Goal: Navigation & Orientation: Find specific page/section

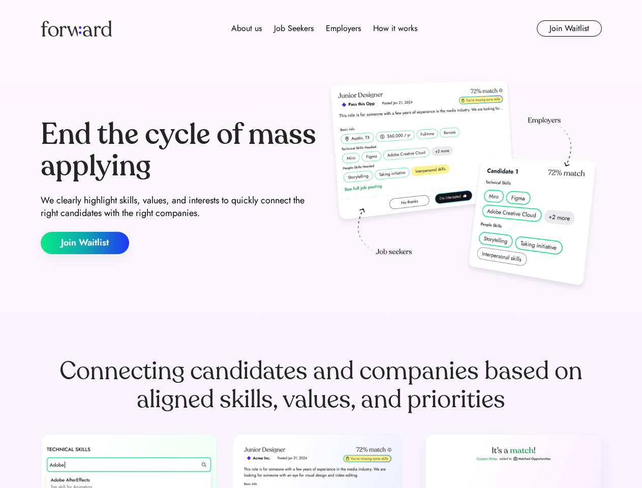
click at [321, 244] on div "End the cycle of mass applying We clearly highlight skills, values, and interes…" at bounding box center [321, 186] width 561 height 219
click at [321, 28] on div "About us Job Seekers Employers How it works" at bounding box center [324, 28] width 401 height 12
click at [76, 28] on img at bounding box center [76, 28] width 71 height 16
click at [324, 28] on div "About us Job Seekers Employers How it works" at bounding box center [324, 28] width 401 height 12
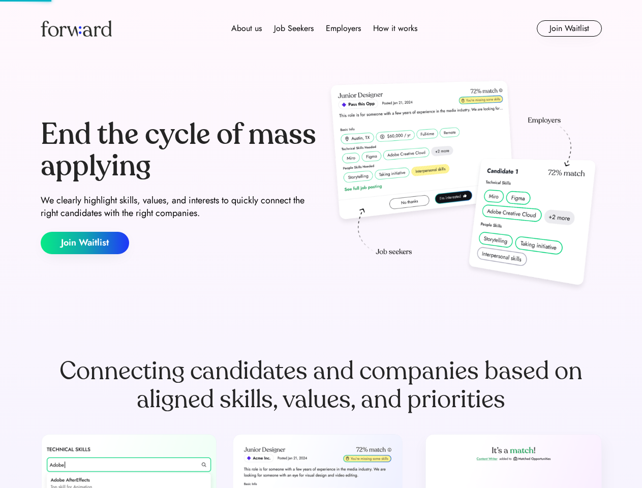
click at [247, 28] on div "About us" at bounding box center [246, 28] width 31 height 12
click at [294, 28] on div "Job Seekers" at bounding box center [294, 28] width 40 height 12
click at [343, 28] on div "Employers" at bounding box center [343, 28] width 35 height 12
click at [395, 28] on div "How it works" at bounding box center [395, 28] width 44 height 12
click at [569, 28] on button "Join Waitlist" at bounding box center [569, 28] width 65 height 16
